Goal: Use online tool/utility: Utilize a website feature to perform a specific function

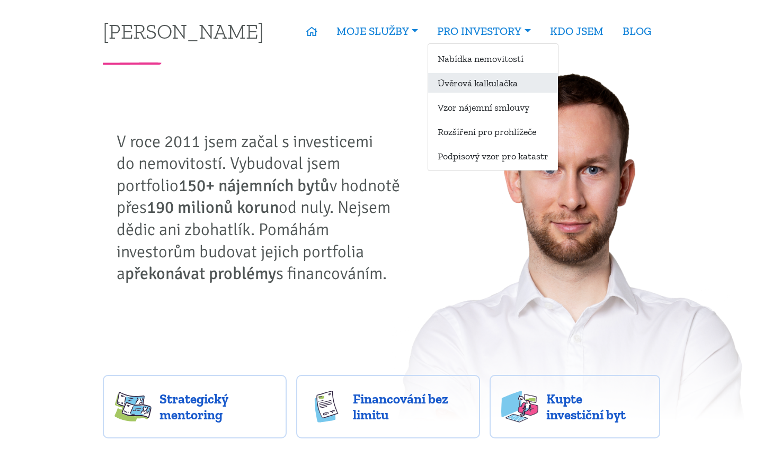
click at [502, 84] on link "Úvěrová kalkulačka" at bounding box center [493, 83] width 130 height 20
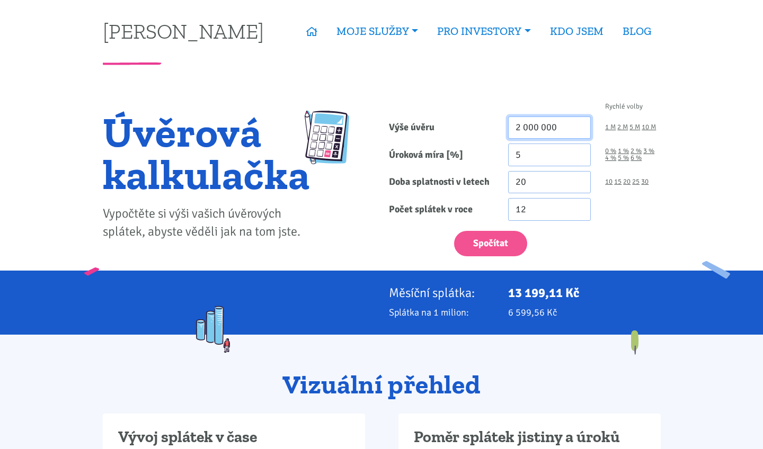
click at [562, 128] on input "2 000 000" at bounding box center [549, 128] width 83 height 23
type input "500 000"
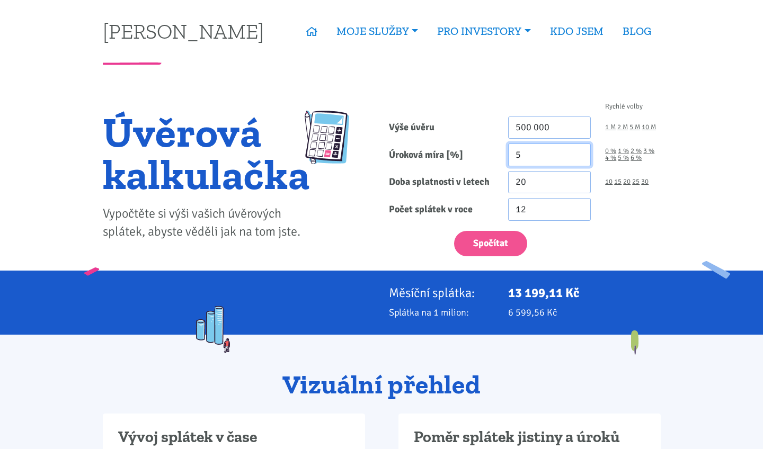
click at [529, 157] on input "5" at bounding box center [549, 155] width 83 height 23
click at [535, 186] on input "20" at bounding box center [549, 182] width 83 height 23
type input "30"
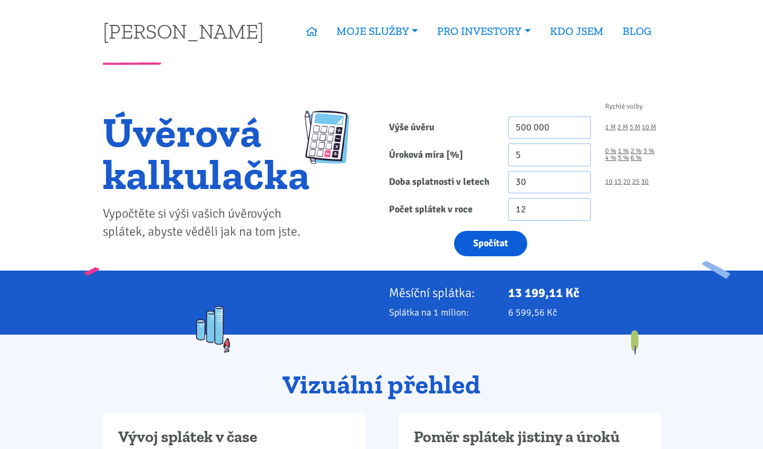
click at [507, 237] on button "Spočítat" at bounding box center [490, 244] width 73 height 26
type input "500000"
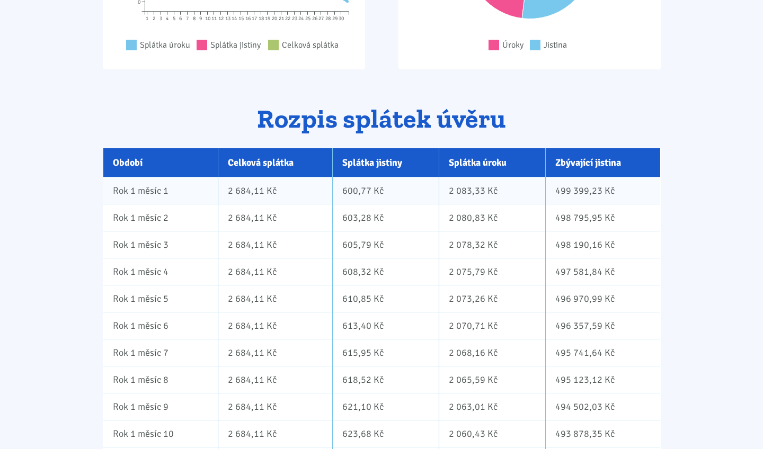
scroll to position [606, 0]
